Goal: Information Seeking & Learning: Learn about a topic

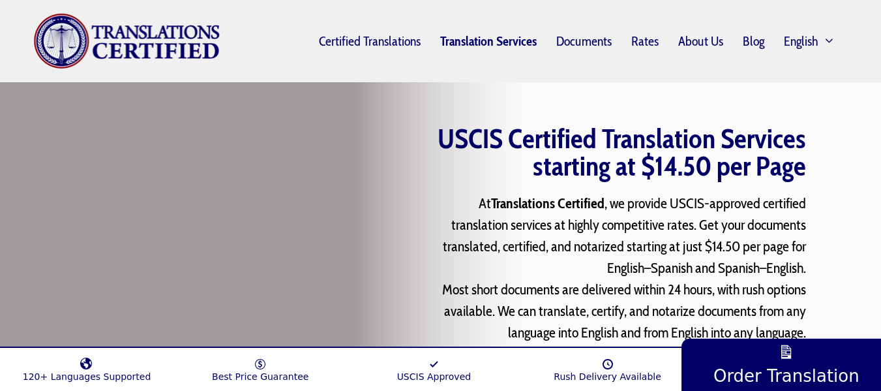
click at [509, 55] on link "Translation Services" at bounding box center [488, 41] width 116 height 30
